Goal: Task Accomplishment & Management: Manage account settings

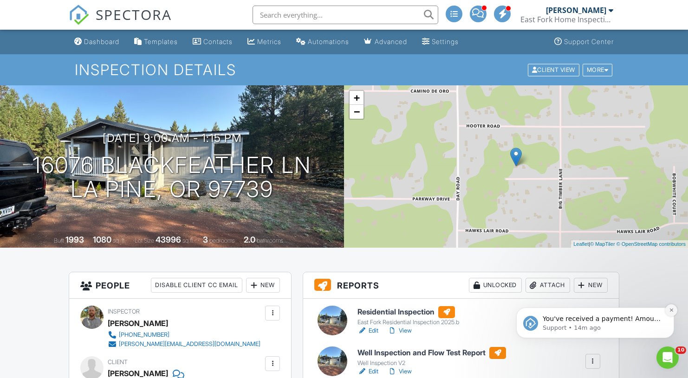
click at [669, 312] on icon "Dismiss notification" at bounding box center [671, 310] width 5 height 5
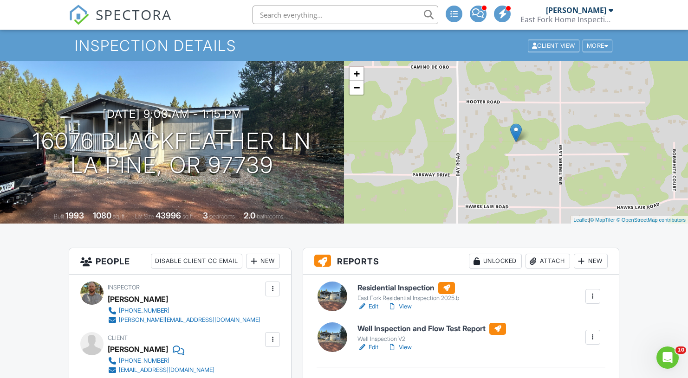
scroll to position [32, 0]
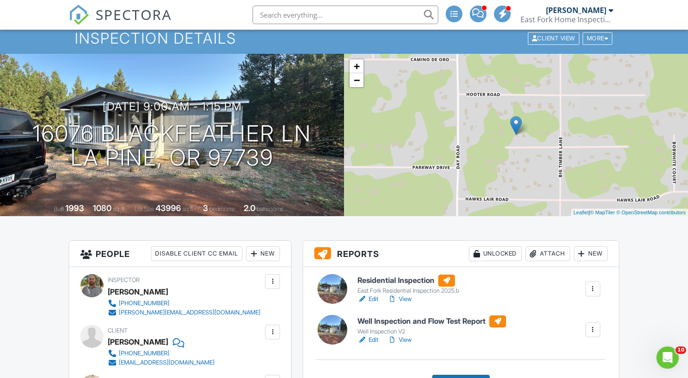
click at [591, 336] on div at bounding box center [592, 330] width 15 height 15
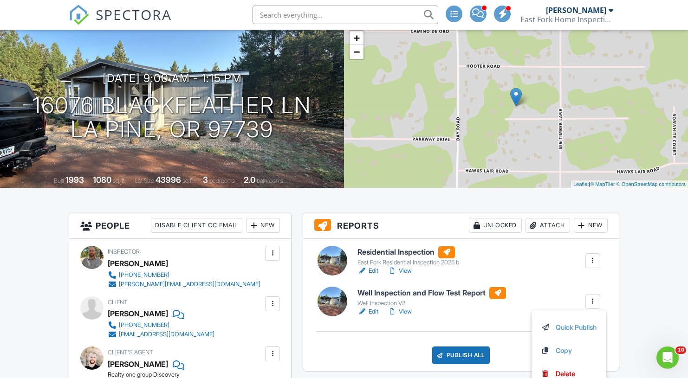
scroll to position [75, 0]
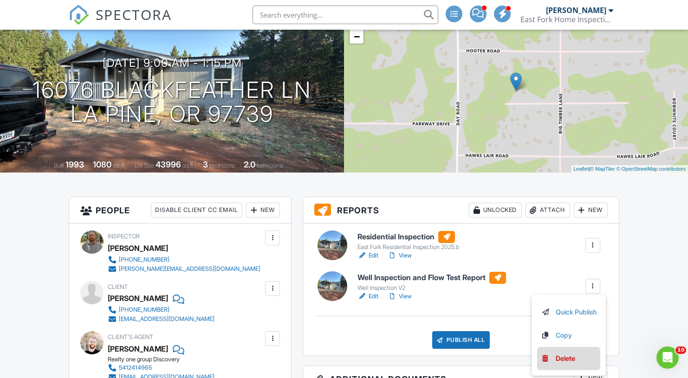
click at [556, 357] on div "Delete" at bounding box center [565, 359] width 19 height 10
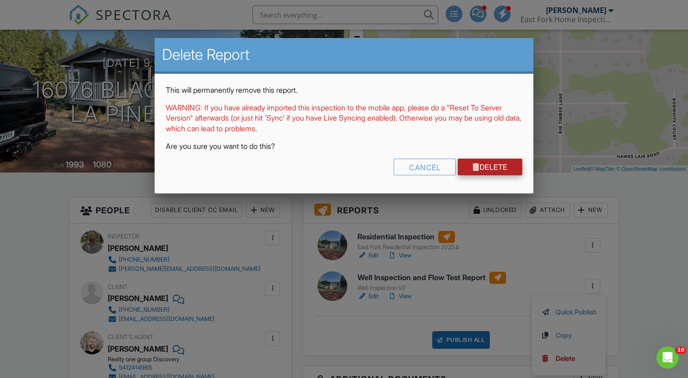
click at [487, 171] on link "Delete" at bounding box center [490, 167] width 65 height 17
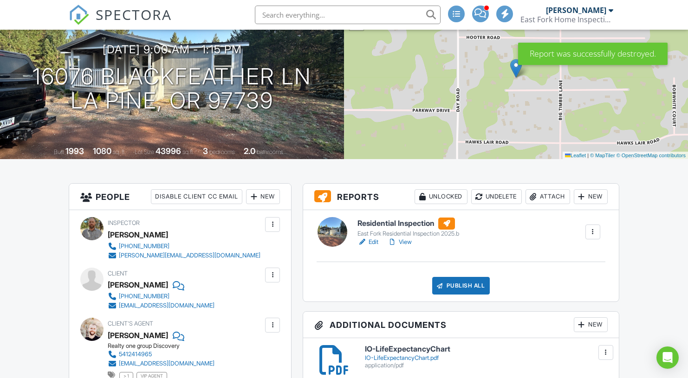
scroll to position [155, 0]
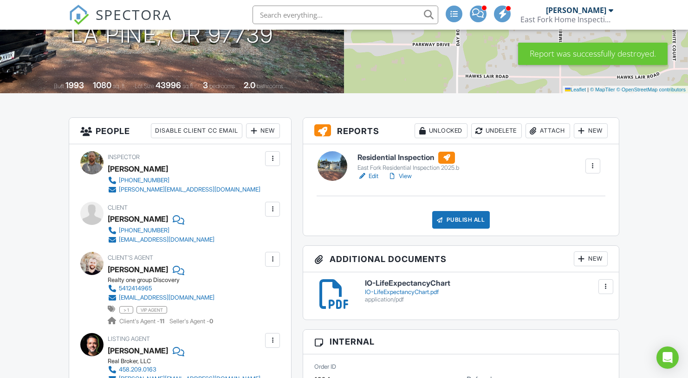
click at [377, 159] on h6 "Residential Inspection" at bounding box center [408, 158] width 102 height 12
